Goal: Task Accomplishment & Management: Manage account settings

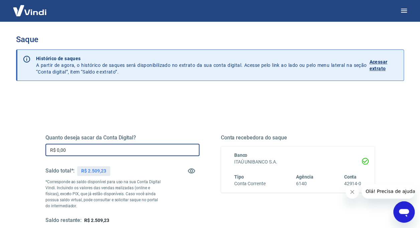
click at [99, 150] on input "R$ 0,00" at bounding box center [122, 150] width 154 height 12
type input "R$ 1.200,00"
click at [210, 108] on div "Quanto deseja sacar da Conta Digital? R$ 1.200,00 ​ Saldo total*: R$ 2.509,23 *…" at bounding box center [209, 182] width 345 height 155
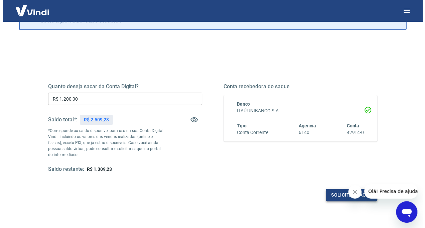
scroll to position [102, 0]
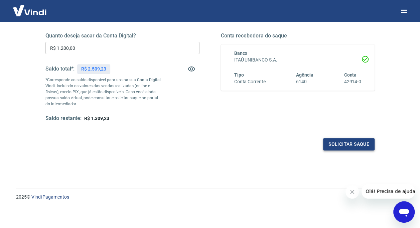
click at [345, 147] on button "Solicitar saque" at bounding box center [348, 144] width 51 height 12
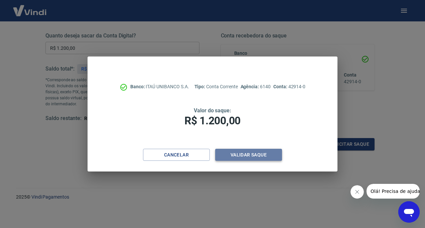
click at [257, 157] on button "Validar saque" at bounding box center [248, 155] width 67 height 12
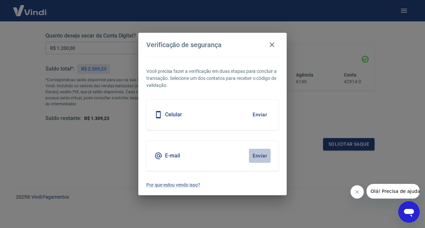
click at [264, 156] on button "Enviar" at bounding box center [260, 156] width 22 height 14
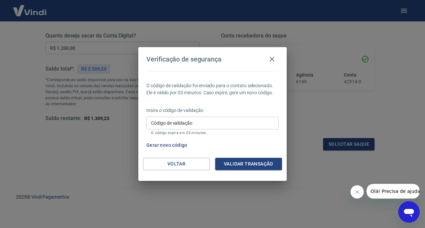
click at [216, 118] on input "Código de validação" at bounding box center [212, 123] width 132 height 12
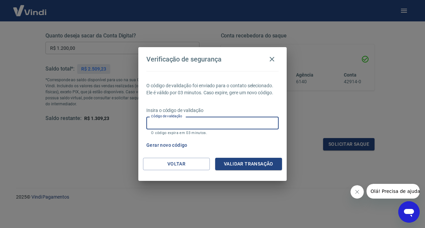
paste input "565827"
type input "565827"
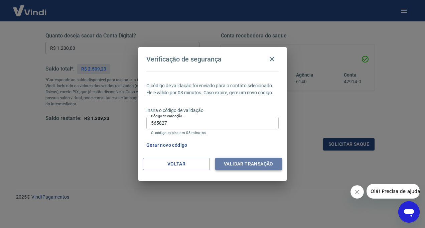
click at [251, 162] on button "Validar transação" at bounding box center [248, 164] width 67 height 12
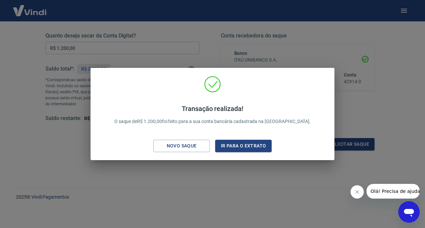
click at [277, 179] on div "Transação realizada! O saque de R$ 1.200,00 foi feito para a sua conta bancária…" at bounding box center [212, 114] width 425 height 228
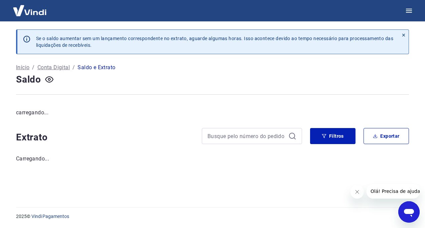
click at [355, 194] on button "Close message from company" at bounding box center [356, 191] width 13 height 13
